Goal: Task Accomplishment & Management: Manage account settings

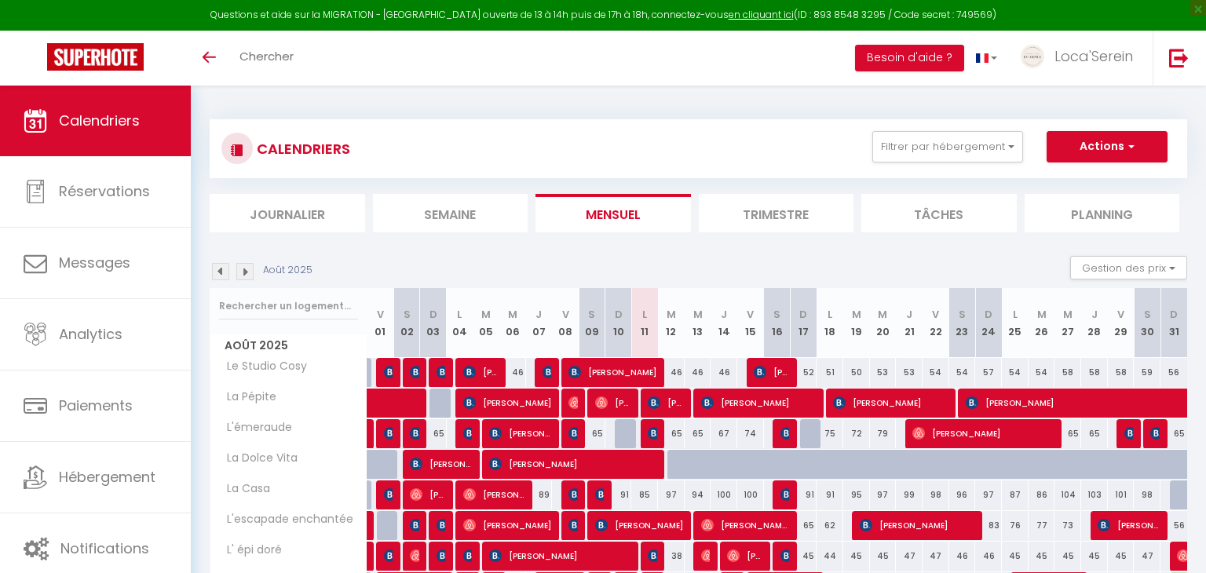
select select
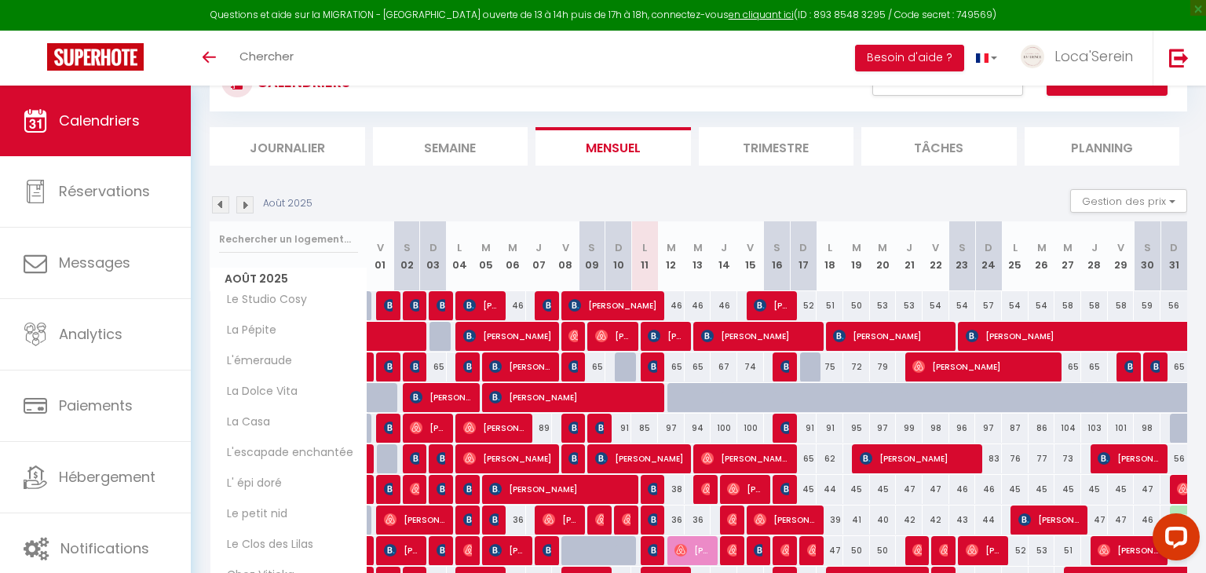
click at [680, 372] on div "65" at bounding box center [671, 366] width 27 height 29
type input "65"
type input "[DATE] Août 2025"
type input "Mer 13 Août 2025"
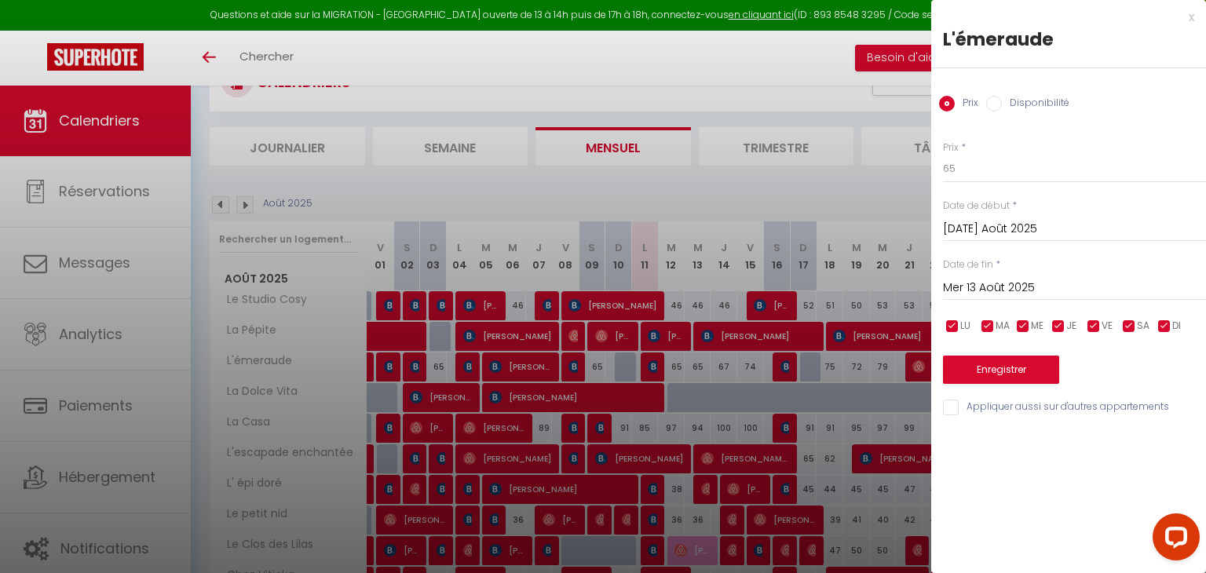
click at [677, 367] on div at bounding box center [603, 286] width 1206 height 573
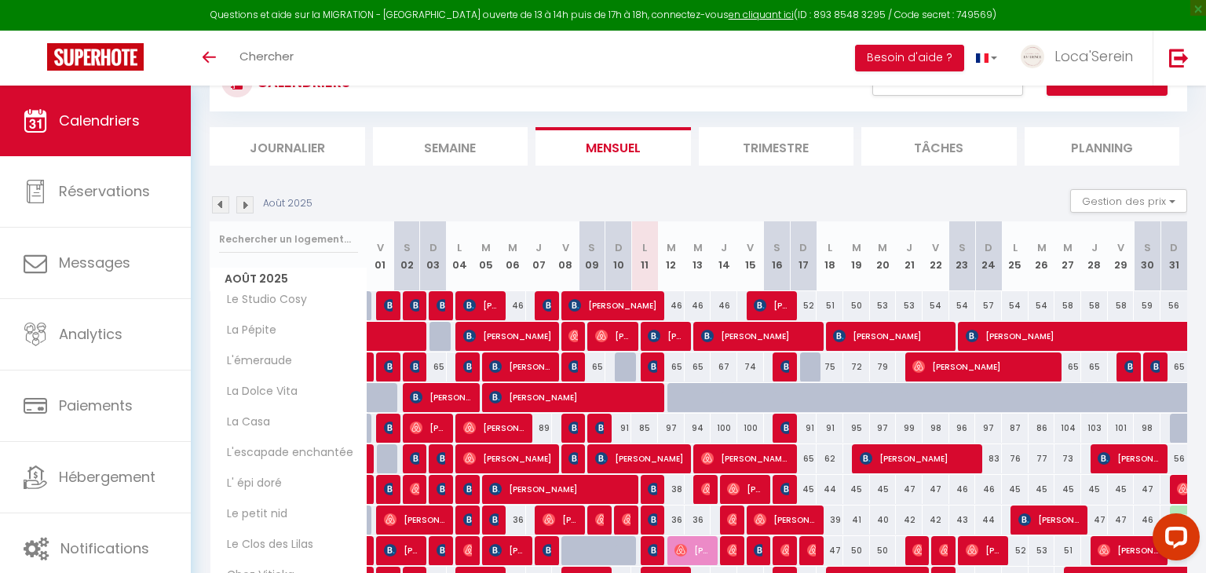
click at [677, 367] on div "65" at bounding box center [671, 366] width 27 height 29
type input "65"
type input "[DATE] Août 2025"
type input "Mer 13 Août 2025"
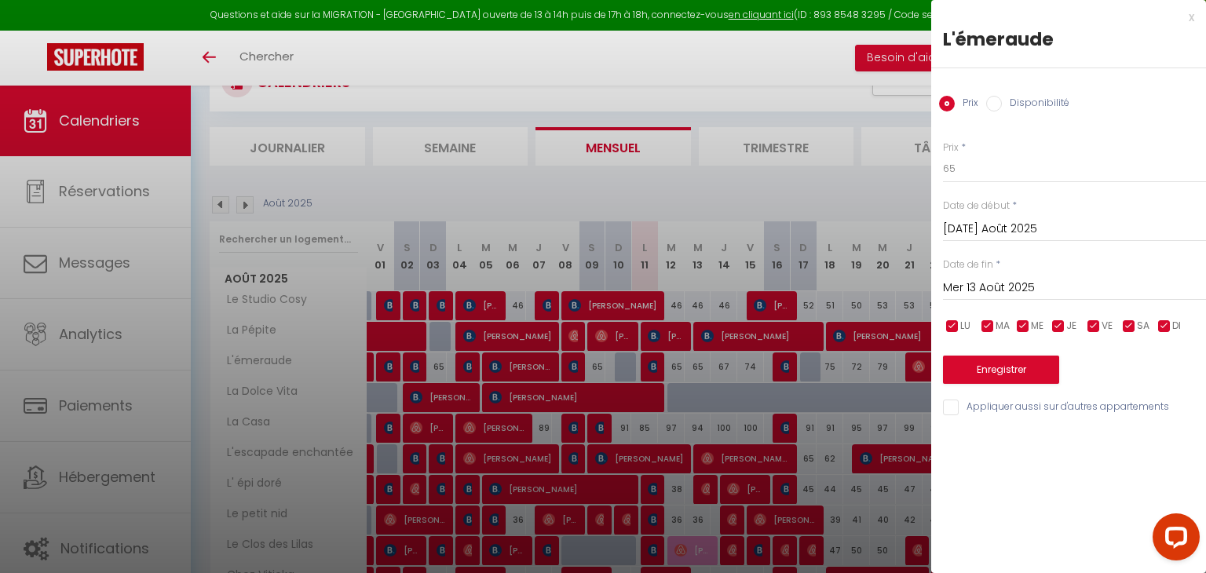
click at [1031, 93] on div "Prix Disponibilité" at bounding box center [1068, 94] width 275 height 53
click at [1031, 100] on label "Disponibilité" at bounding box center [1036, 104] width 68 height 17
click at [1002, 100] on input "Disponibilité" at bounding box center [994, 104] width 16 height 16
radio input "true"
radio input "false"
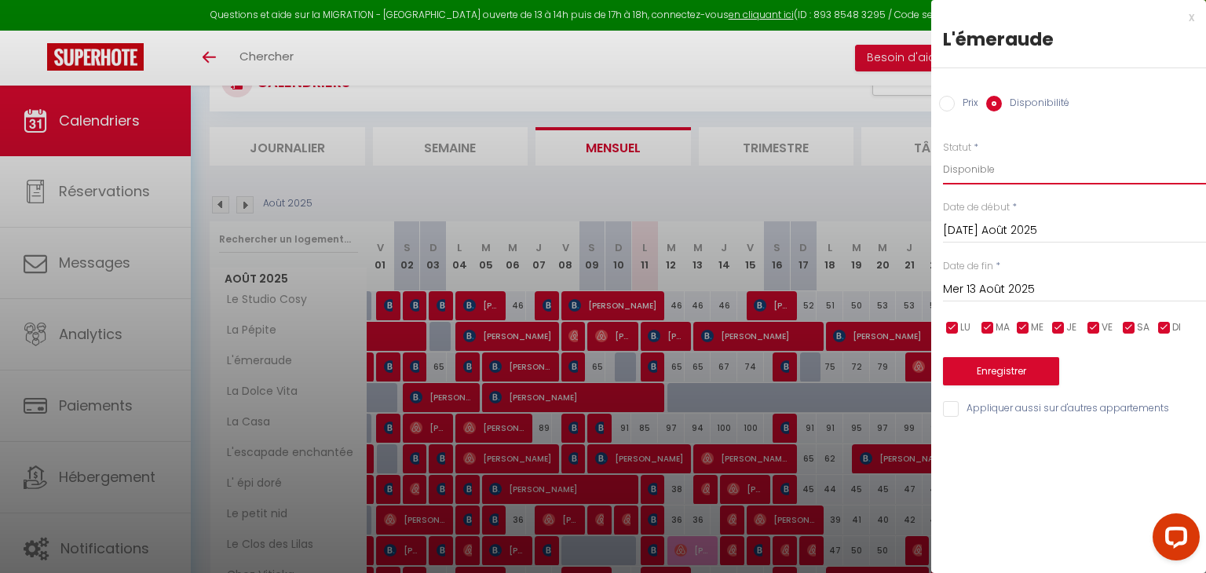
click at [1005, 170] on select "Disponible Indisponible" at bounding box center [1074, 170] width 263 height 30
select select "0"
click at [943, 155] on select "Disponible Indisponible" at bounding box center [1074, 170] width 263 height 30
click at [985, 371] on button "Enregistrer" at bounding box center [1001, 371] width 116 height 28
